Goal: Find specific page/section: Find specific page/section

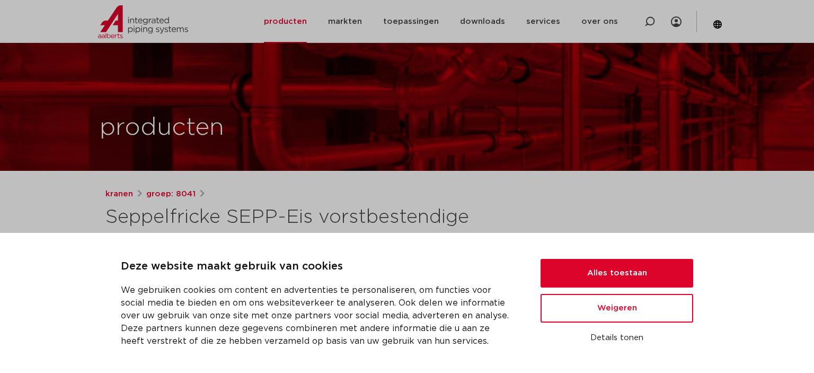
scroll to position [189, 0]
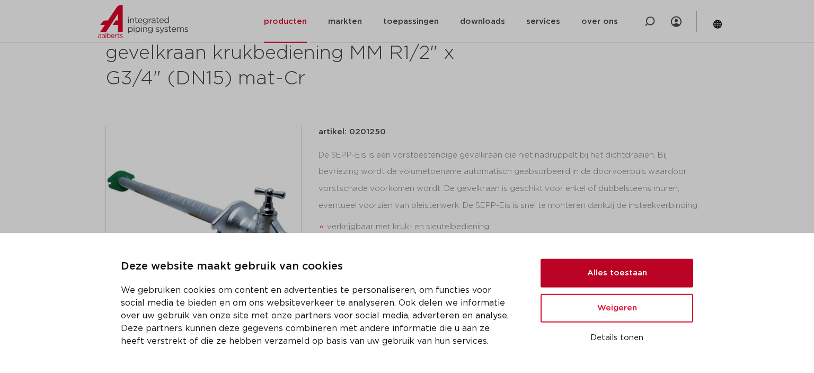
click at [618, 278] on button "Alles toestaan" at bounding box center [617, 273] width 153 height 29
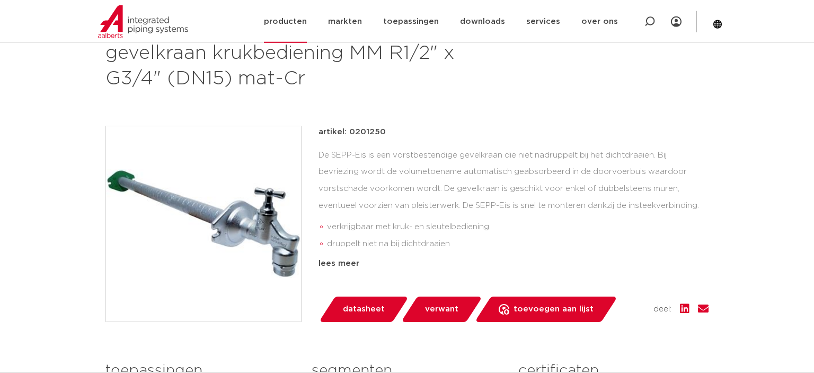
click at [285, 21] on link "producten" at bounding box center [285, 21] width 43 height 43
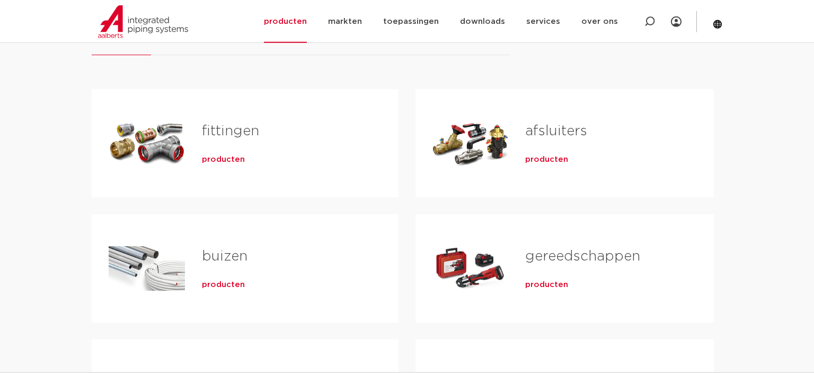
scroll to position [179, 0]
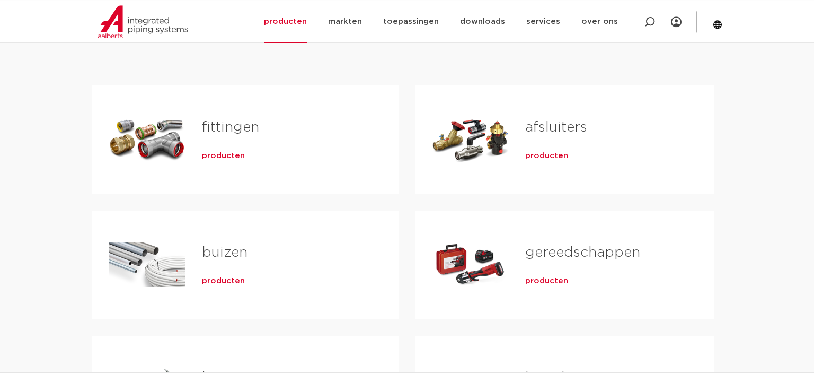
click at [542, 154] on span "producten" at bounding box center [546, 156] width 43 height 11
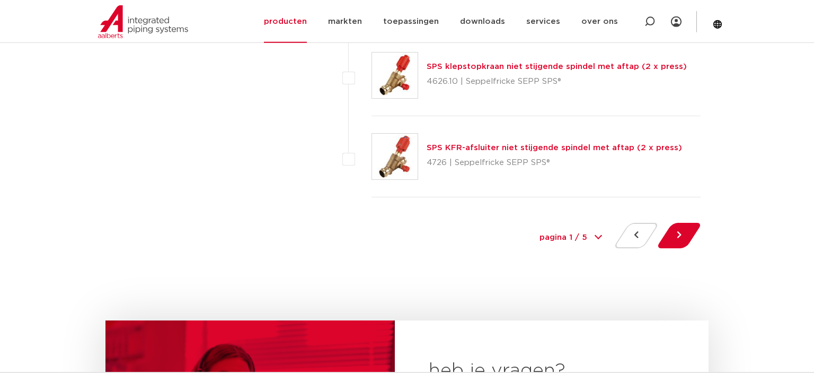
scroll to position [4928, 0]
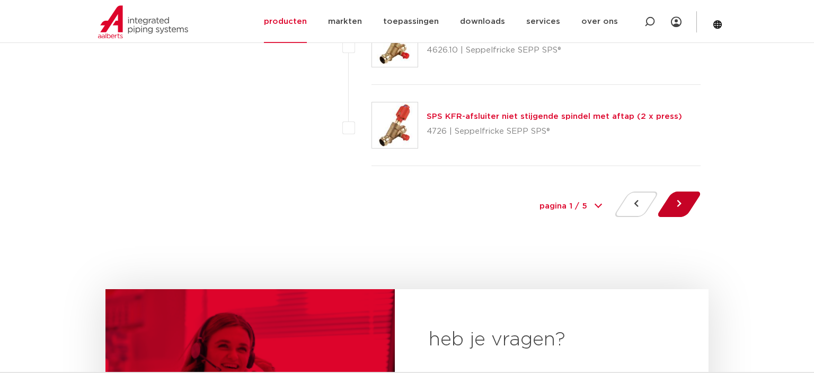
click at [675, 191] on button at bounding box center [679, 203] width 30 height 25
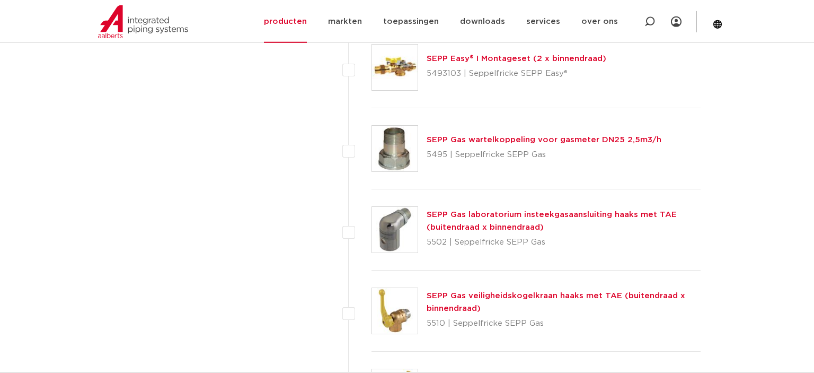
scroll to position [2910, 0]
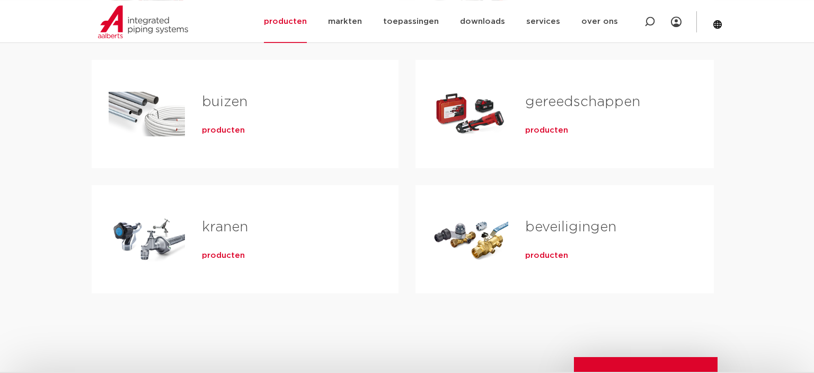
scroll to position [334, 0]
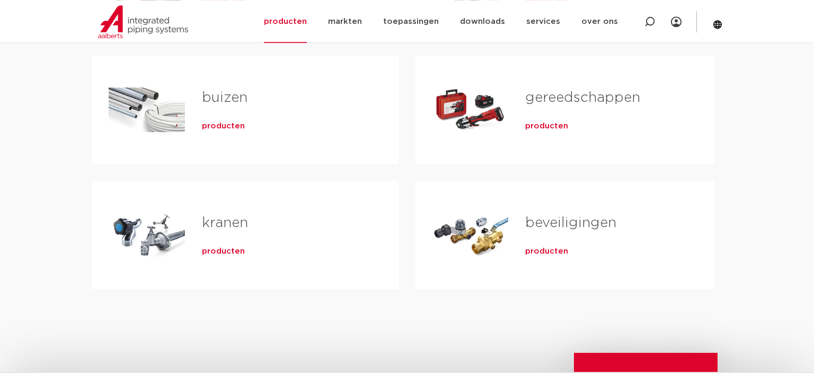
click at [226, 227] on link "kranen" at bounding box center [225, 223] width 46 height 14
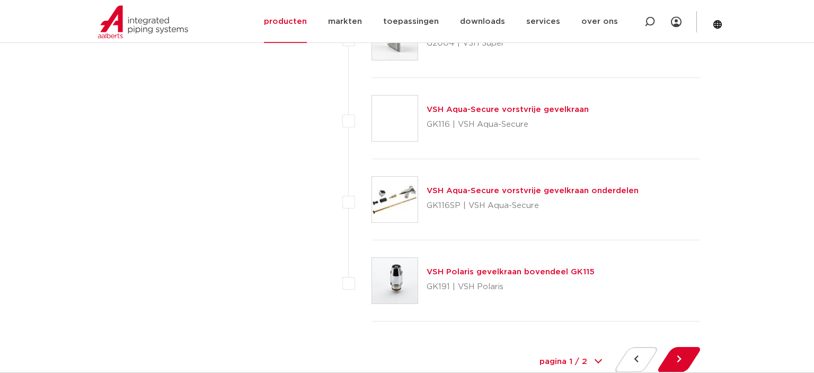
scroll to position [4780, 0]
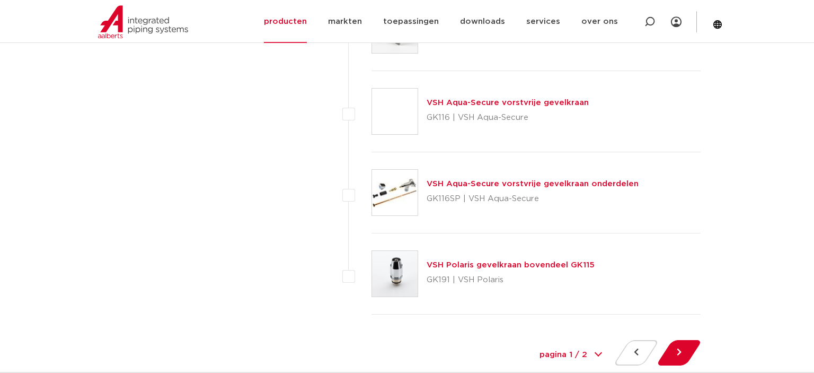
click at [678, 343] on button at bounding box center [679, 352] width 30 height 25
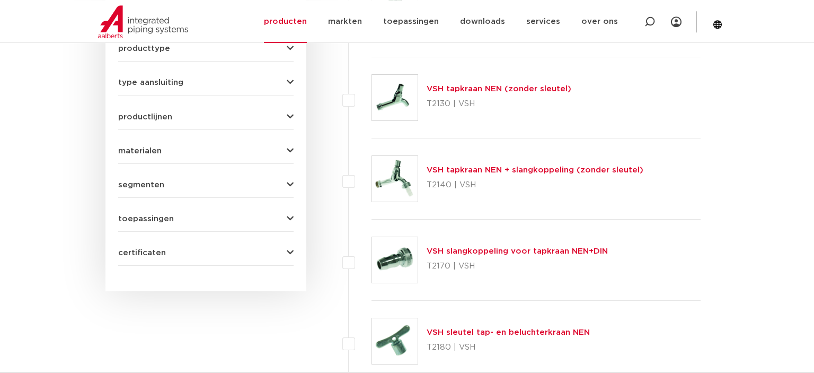
scroll to position [665, 0]
